Goal: Transaction & Acquisition: Purchase product/service

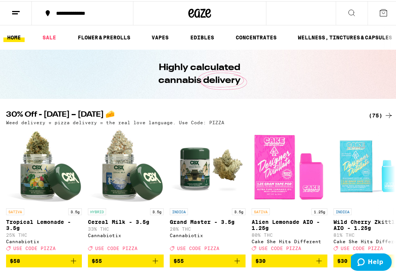
click at [377, 112] on div "(75)" at bounding box center [381, 114] width 25 height 9
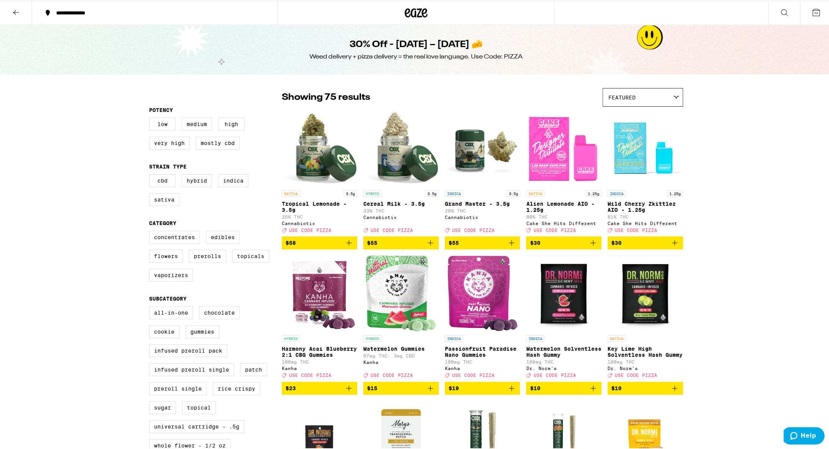
click at [9, 10] on button at bounding box center [16, 12] width 32 height 24
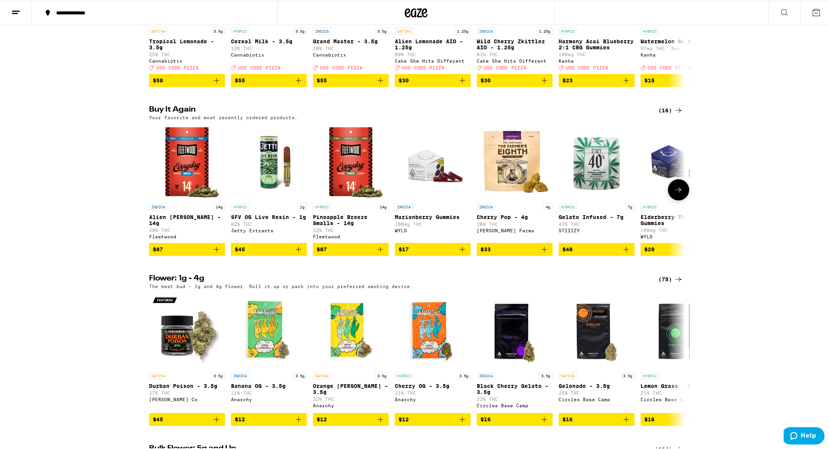
click at [378, 253] on icon "Add to bag" at bounding box center [380, 248] width 9 height 9
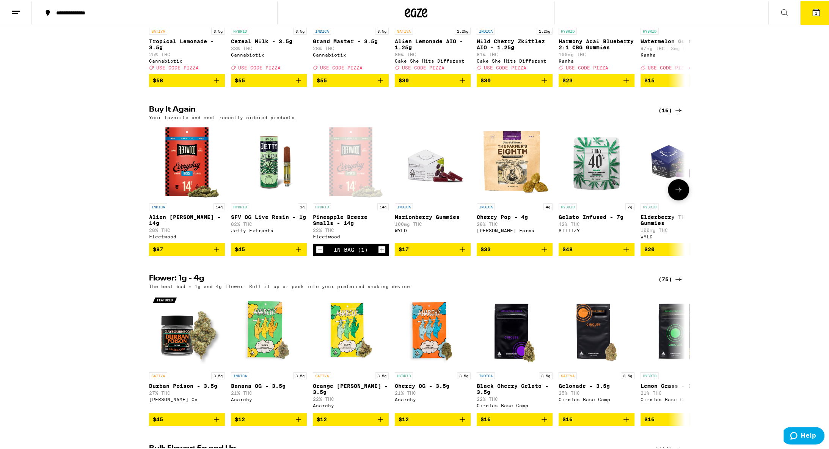
click at [297, 253] on icon "Add to bag" at bounding box center [298, 248] width 9 height 9
click at [396, 194] on icon at bounding box center [678, 188] width 9 height 9
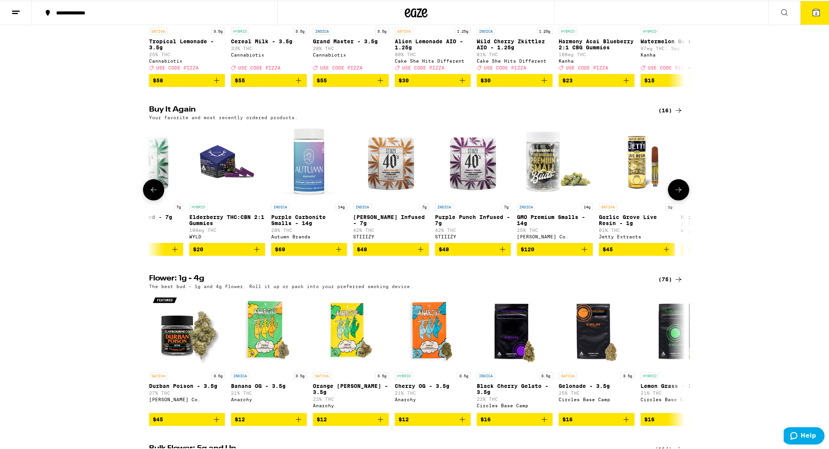
click at [396, 192] on icon at bounding box center [679, 188] width 6 height 5
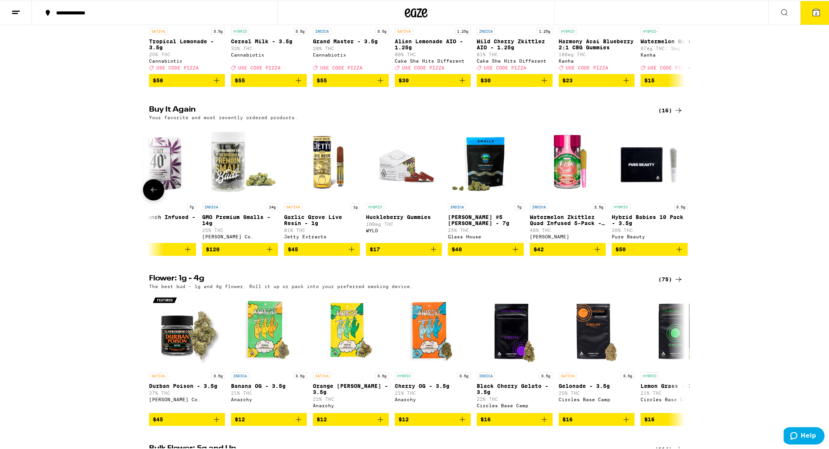
scroll to position [0, 777]
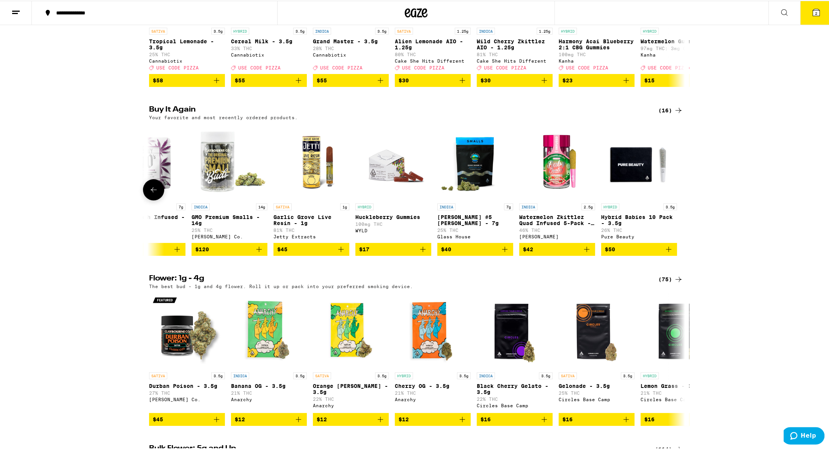
click at [151, 194] on icon at bounding box center [153, 188] width 9 height 9
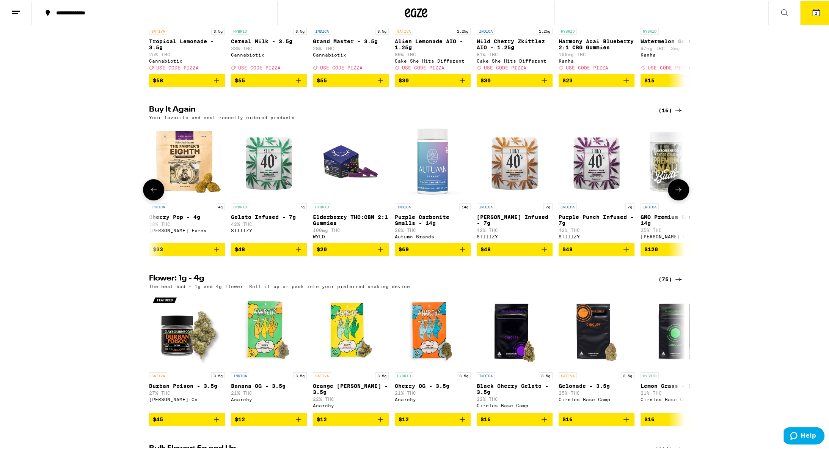
scroll to position [0, 326]
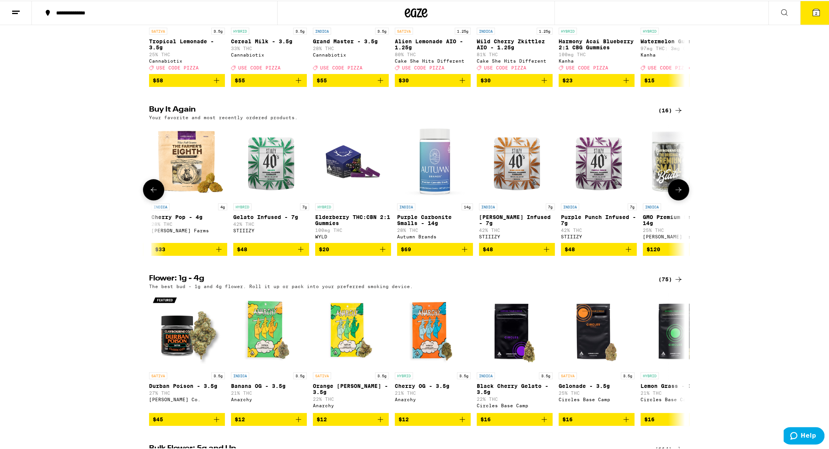
click at [151, 194] on icon at bounding box center [153, 188] width 9 height 9
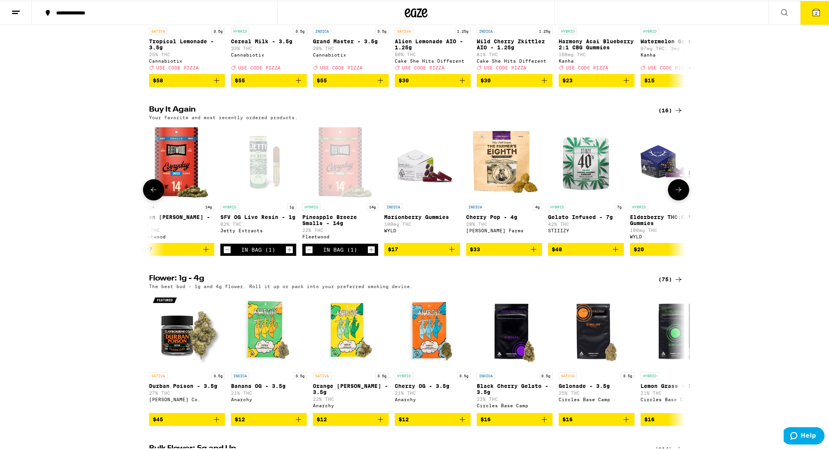
scroll to position [0, 0]
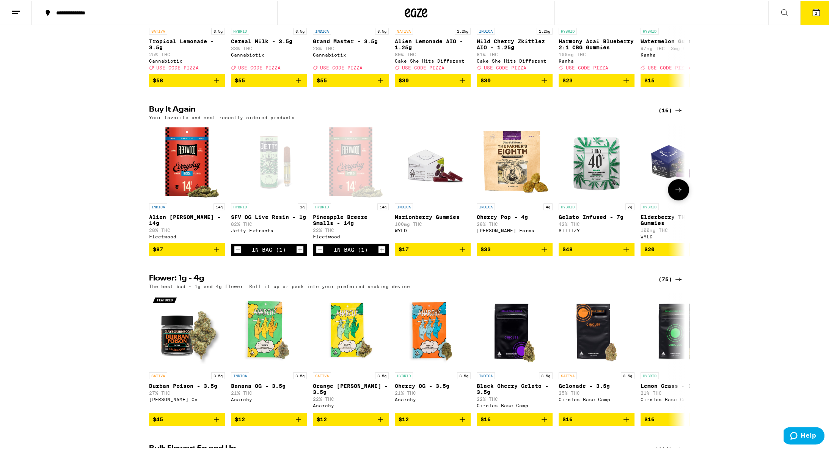
click at [396, 253] on icon "Add to bag" at bounding box center [462, 248] width 9 height 9
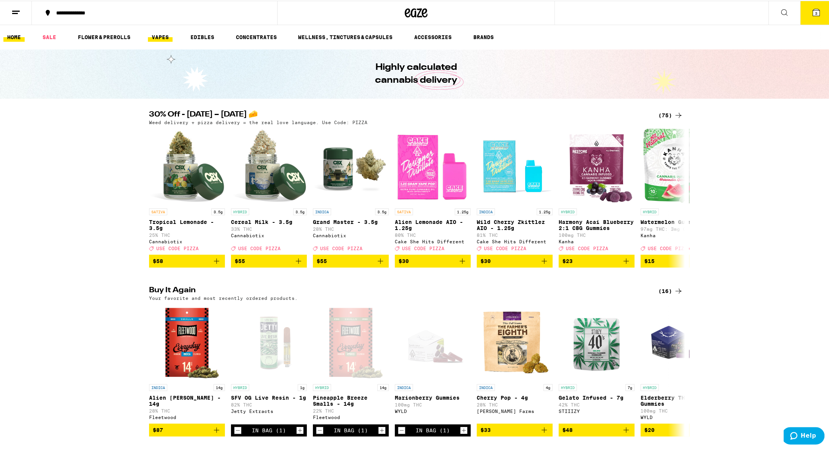
click at [159, 35] on link "VAPES" at bounding box center [160, 36] width 25 height 9
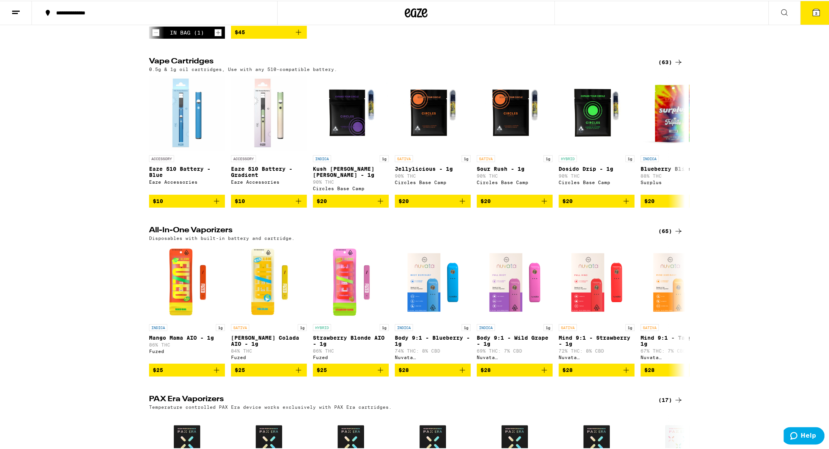
scroll to position [145, 0]
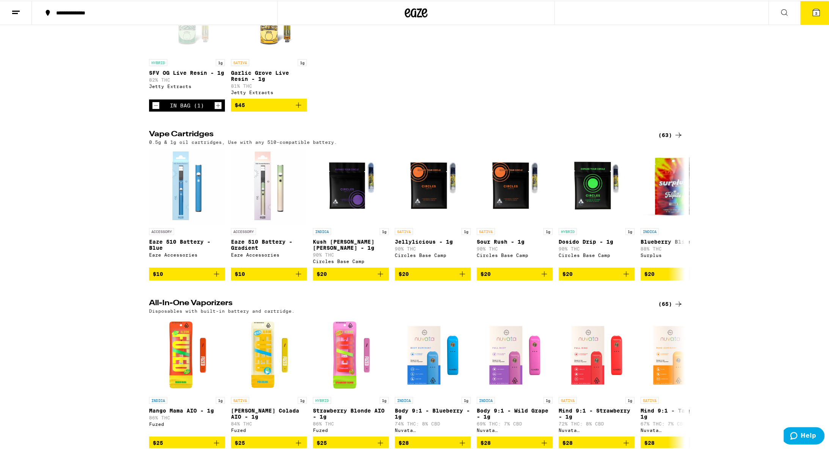
click at [396, 139] on div "(63)" at bounding box center [671, 134] width 25 height 9
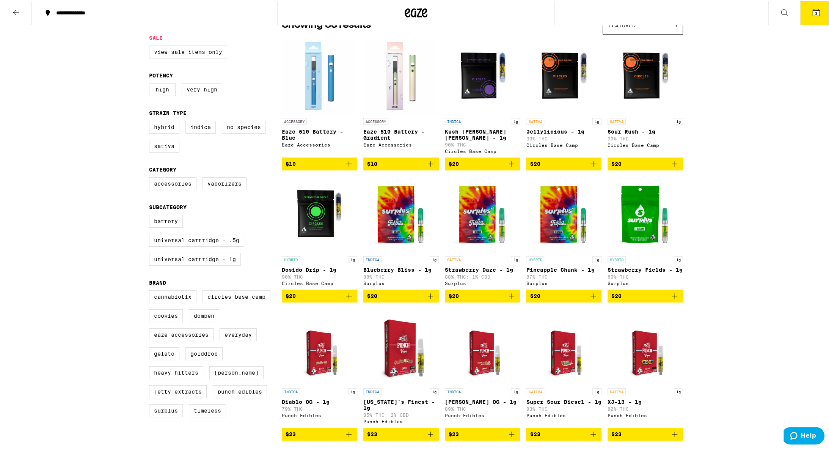
scroll to position [145, 0]
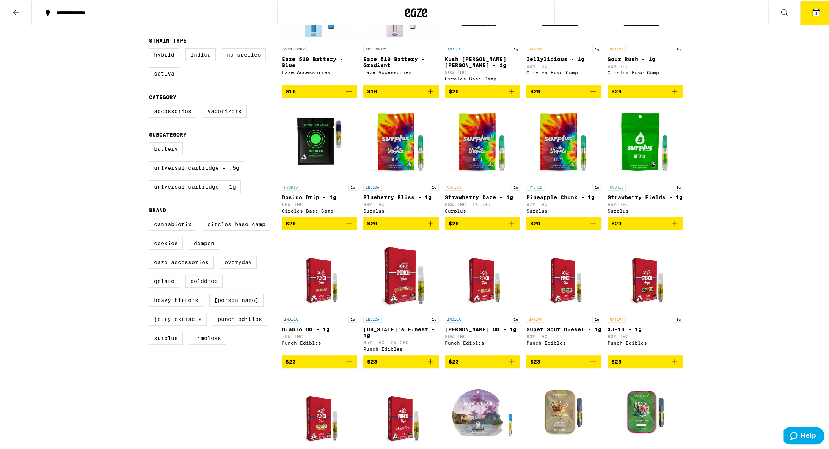
click at [189, 275] on label "Jetty Extracts" at bounding box center [178, 318] width 58 height 13
click at [151, 219] on input "Jetty Extracts" at bounding box center [151, 218] width 0 height 0
checkbox input "true"
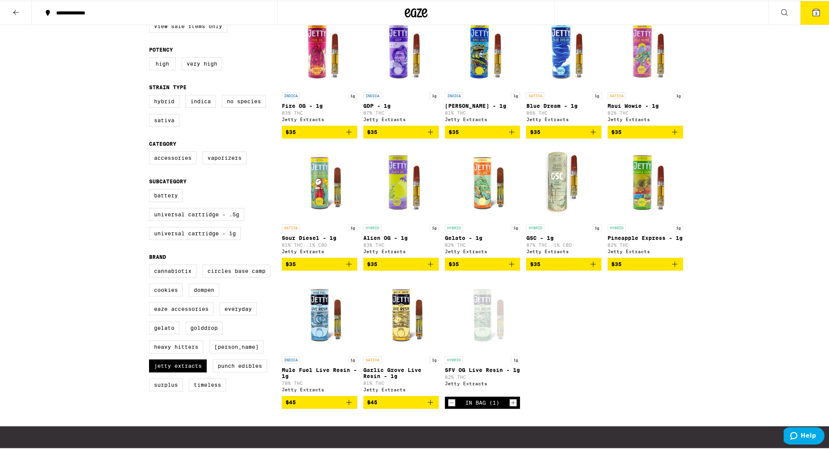
scroll to position [108, 0]
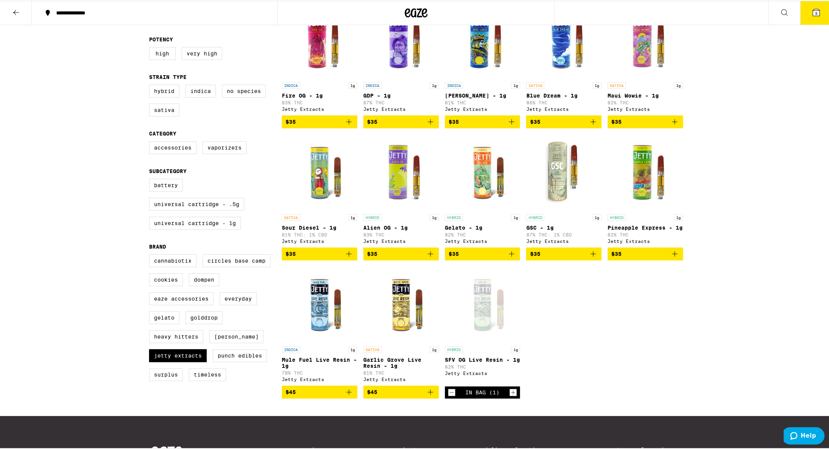
click at [346, 275] on icon "Add to bag" at bounding box center [349, 391] width 9 height 9
click at [396, 275] on icon "Increment" at bounding box center [513, 391] width 7 height 9
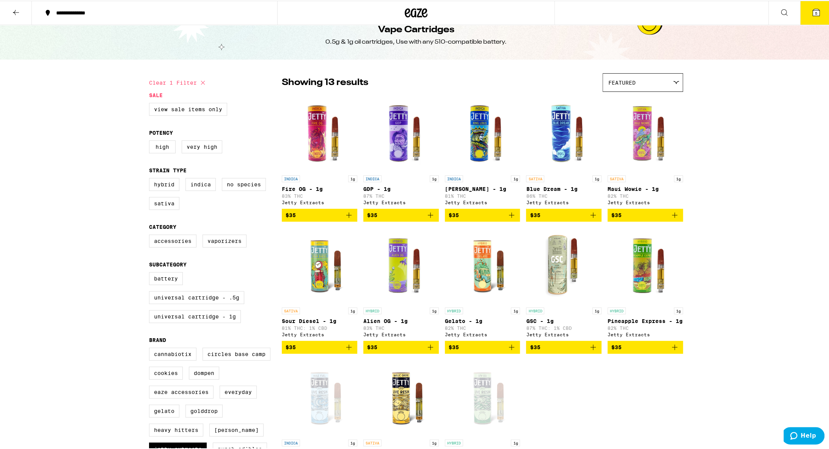
scroll to position [0, 0]
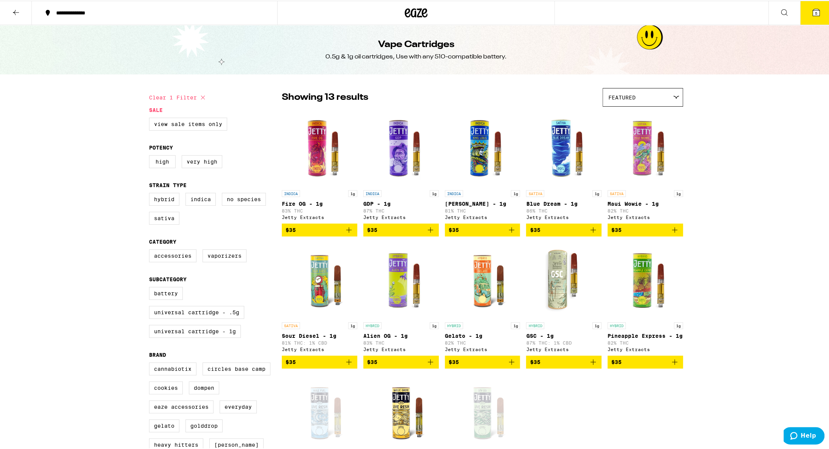
click at [396, 14] on icon at bounding box center [816, 11] width 7 height 7
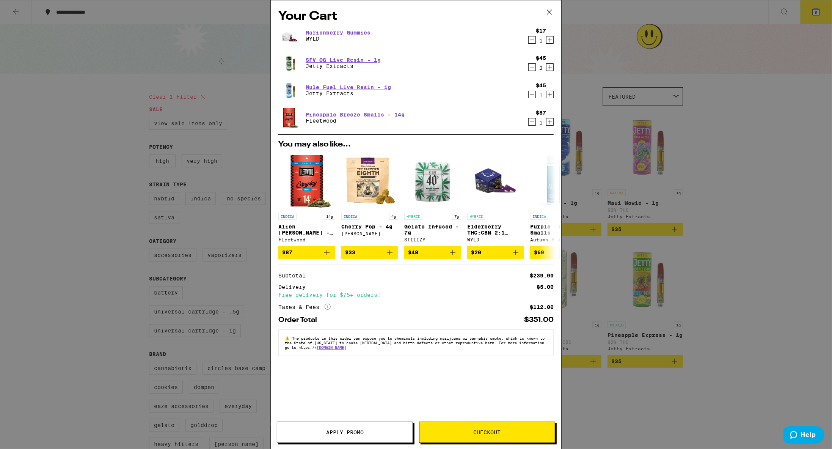
click at [396, 275] on span "Checkout" at bounding box center [487, 432] width 135 height 5
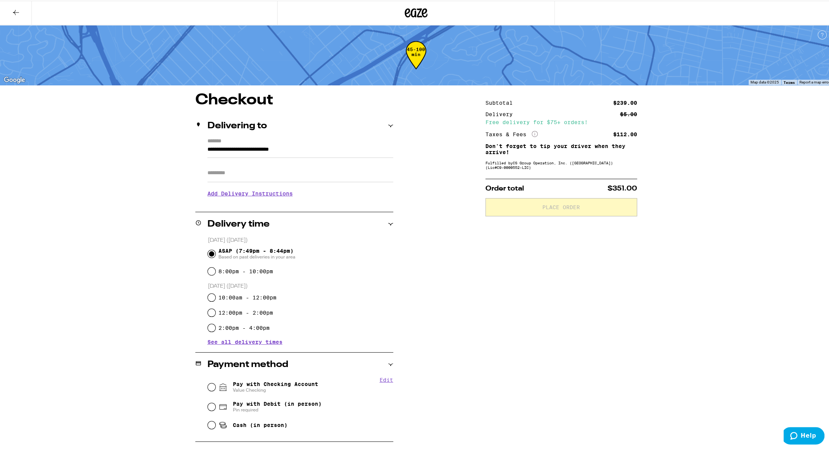
click at [288, 196] on h3 "Add Delivery Instructions" at bounding box center [301, 192] width 186 height 17
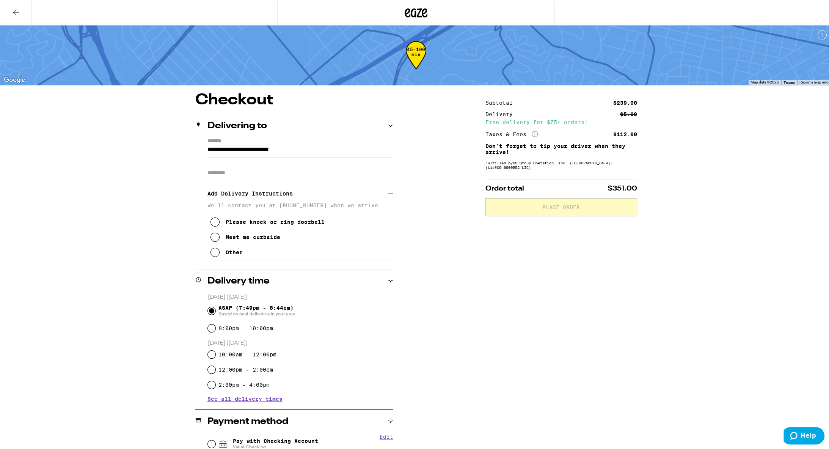
click at [211, 255] on icon at bounding box center [215, 251] width 9 height 9
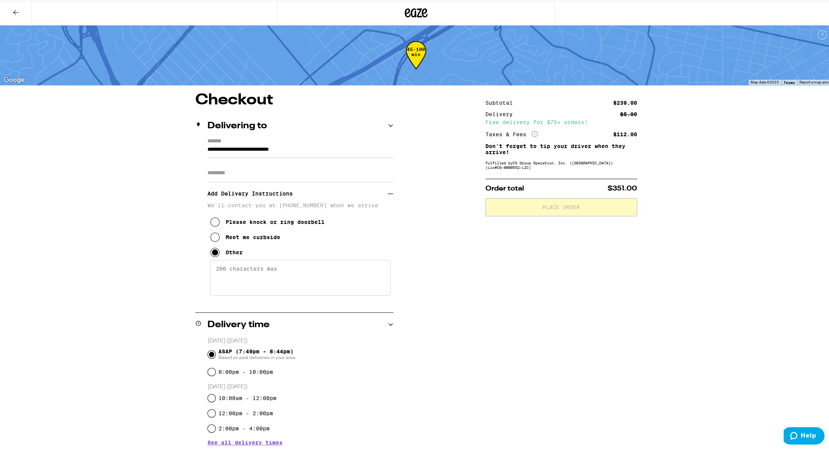
click at [271, 269] on textarea "Enter any other delivery instructions you want driver to know" at bounding box center [300, 277] width 181 height 36
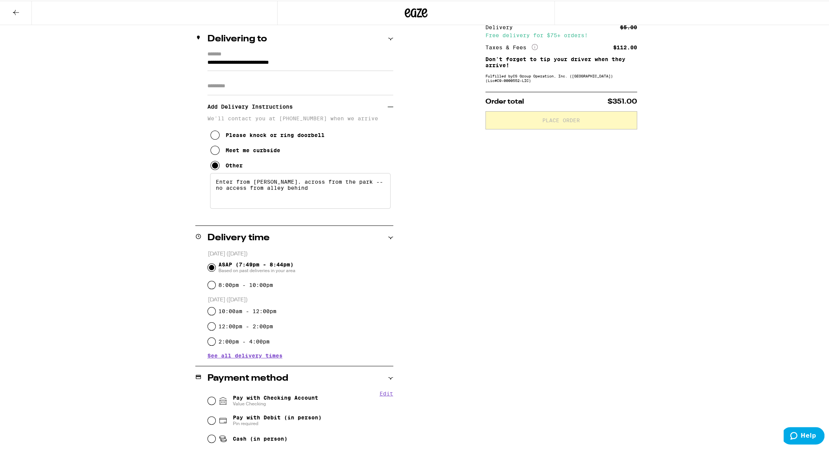
scroll to position [181, 0]
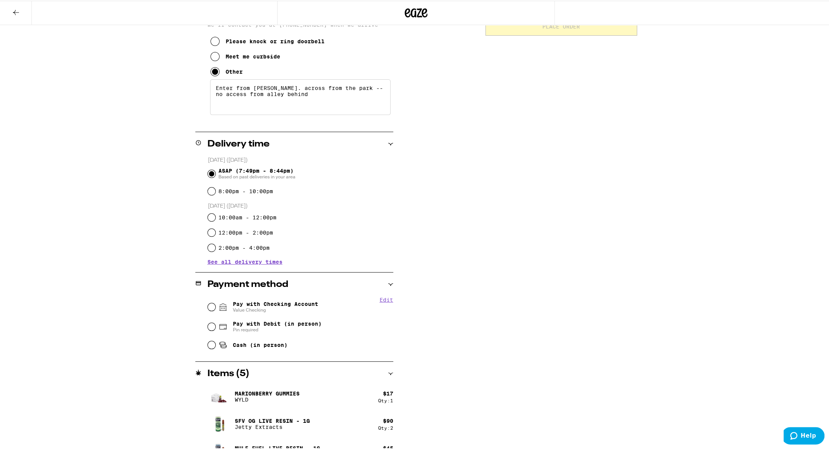
type textarea "Enter from [PERSON_NAME]. across from the park -- no access from alley behind"
click at [211, 275] on input "Pay with Checking Account Value Checking" at bounding box center [212, 306] width 8 height 8
radio input "true"
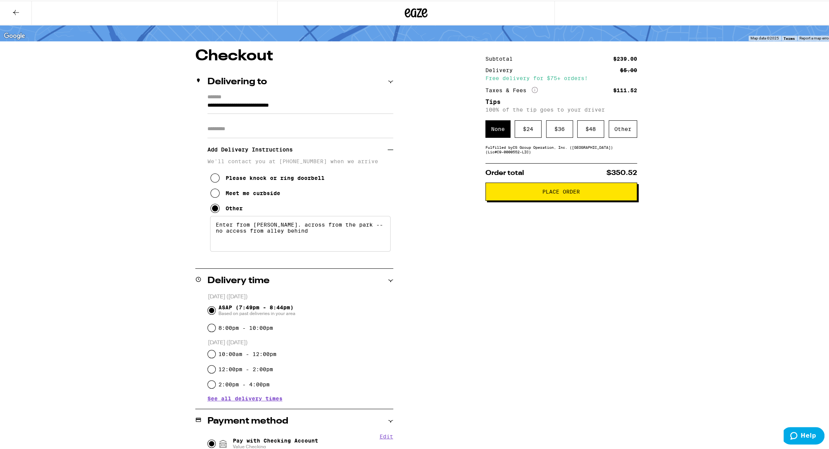
scroll to position [0, 0]
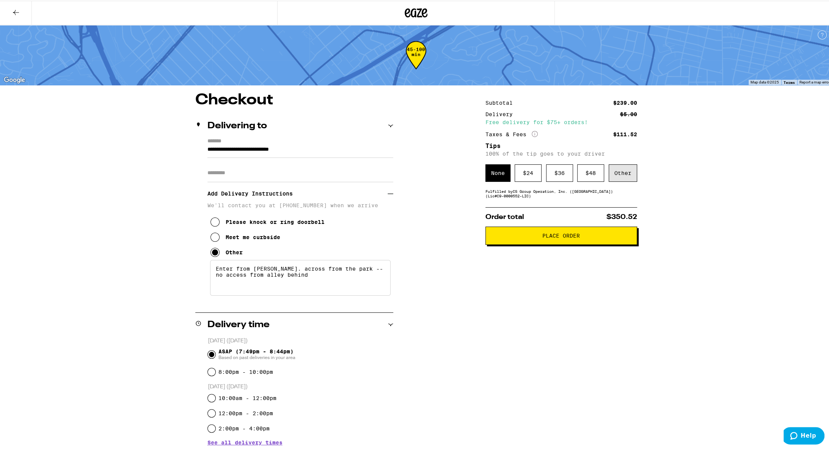
click at [396, 173] on div "Other" at bounding box center [623, 172] width 28 height 17
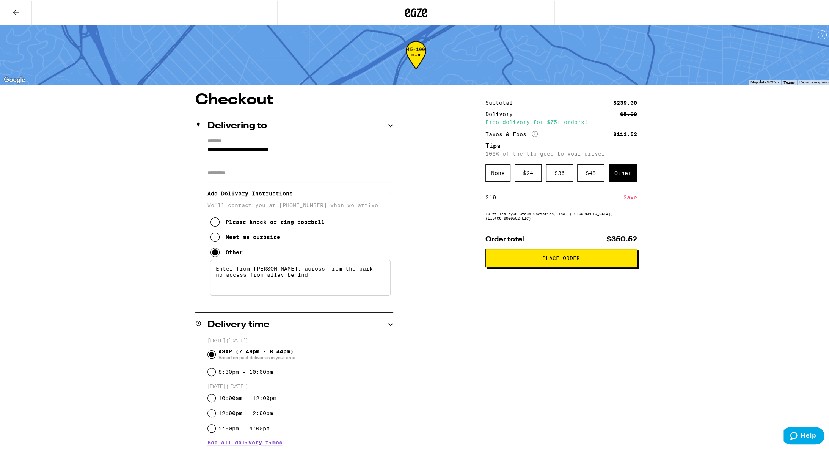
click at [396, 200] on div "Save" at bounding box center [631, 196] width 14 height 17
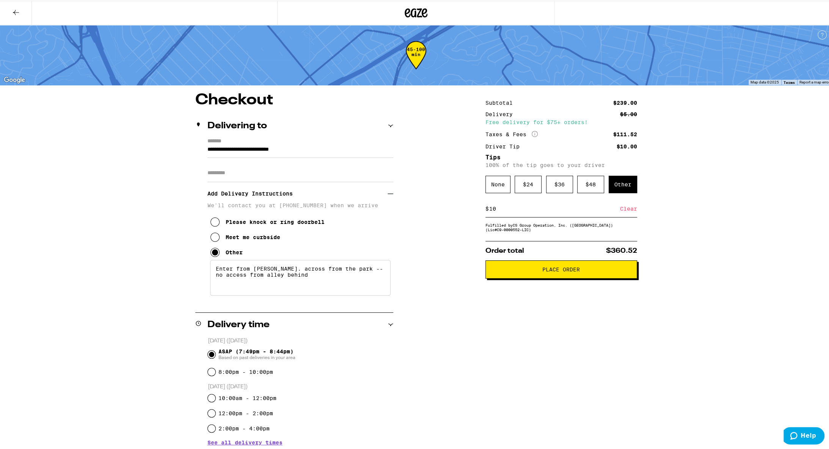
drag, startPoint x: 497, startPoint y: 209, endPoint x: 492, endPoint y: 209, distance: 5.0
click at [396, 209] on input "10" at bounding box center [554, 208] width 131 height 7
type input "15"
click at [396, 210] on div "Save" at bounding box center [631, 208] width 14 height 17
click at [396, 271] on span "Place Order" at bounding box center [562, 268] width 38 height 5
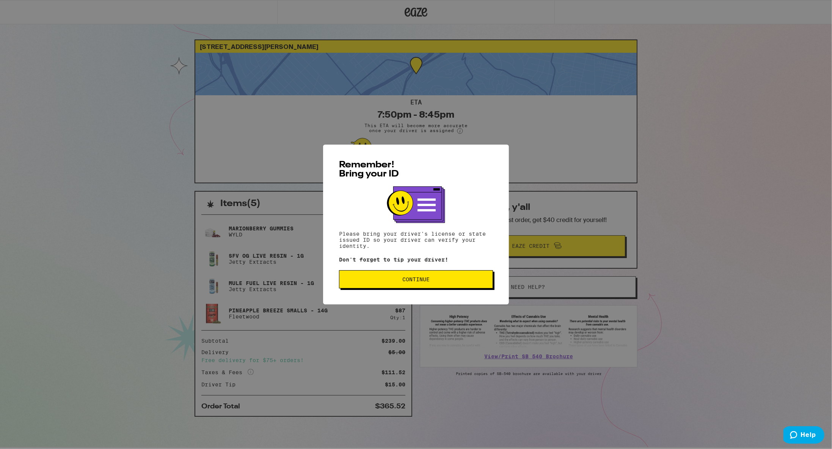
click at [396, 275] on span "Continue" at bounding box center [416, 279] width 141 height 5
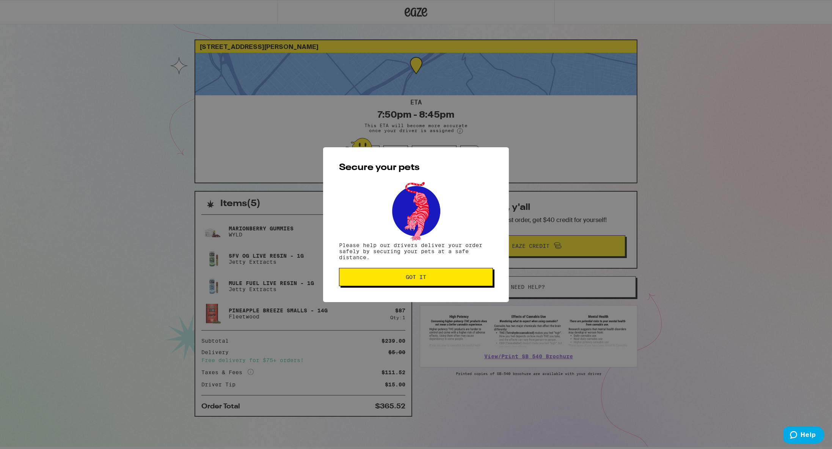
click at [396, 275] on span "Got it" at bounding box center [416, 276] width 141 height 5
